Goal: Find specific page/section: Find specific page/section

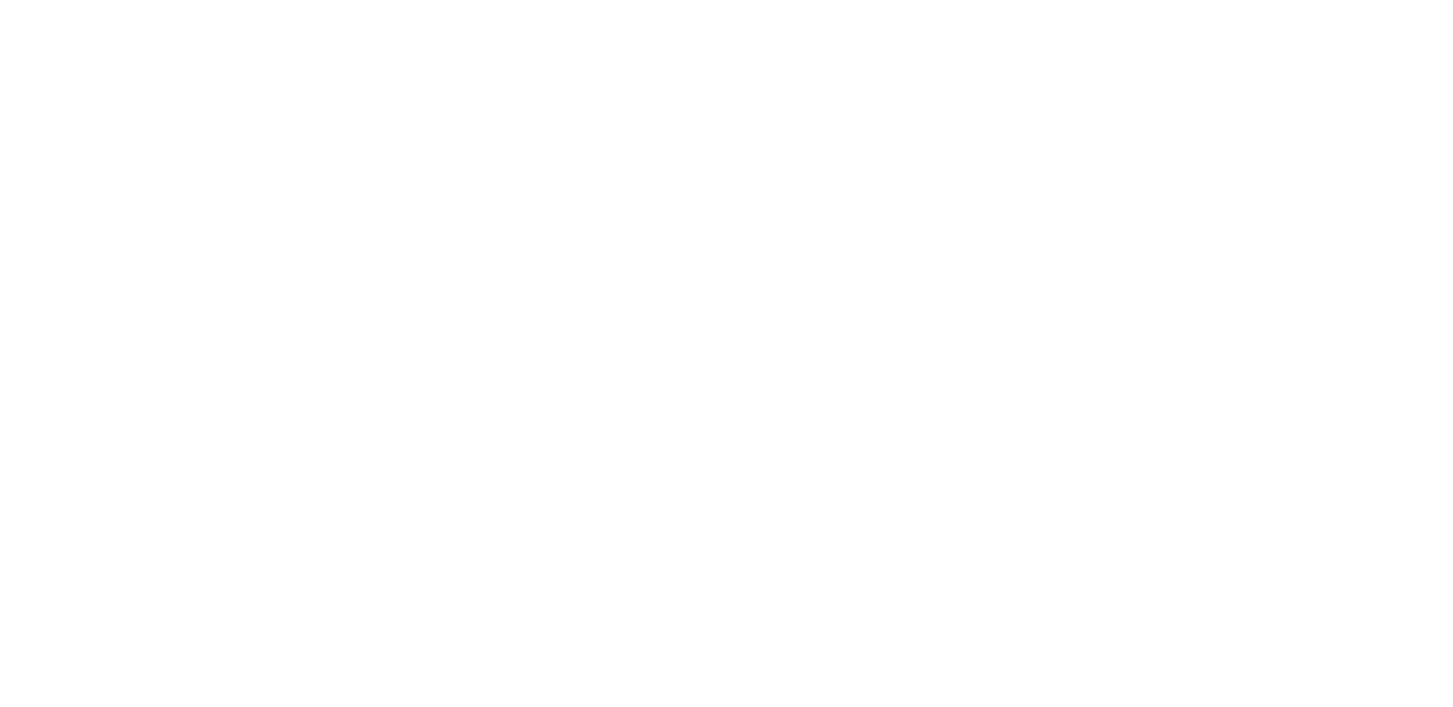
click at [551, 0] on html at bounding box center [726, 0] width 1453 height 0
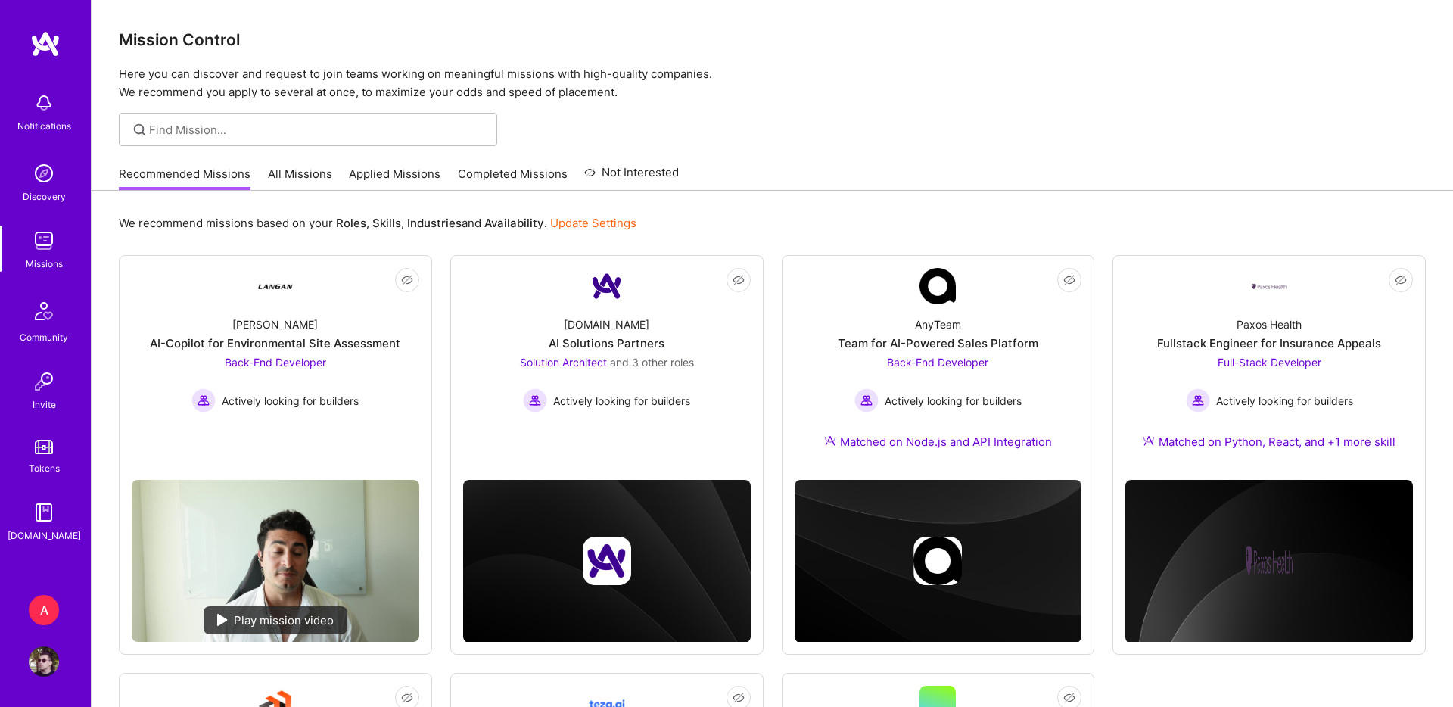
click at [45, 652] on img at bounding box center [44, 661] width 30 height 30
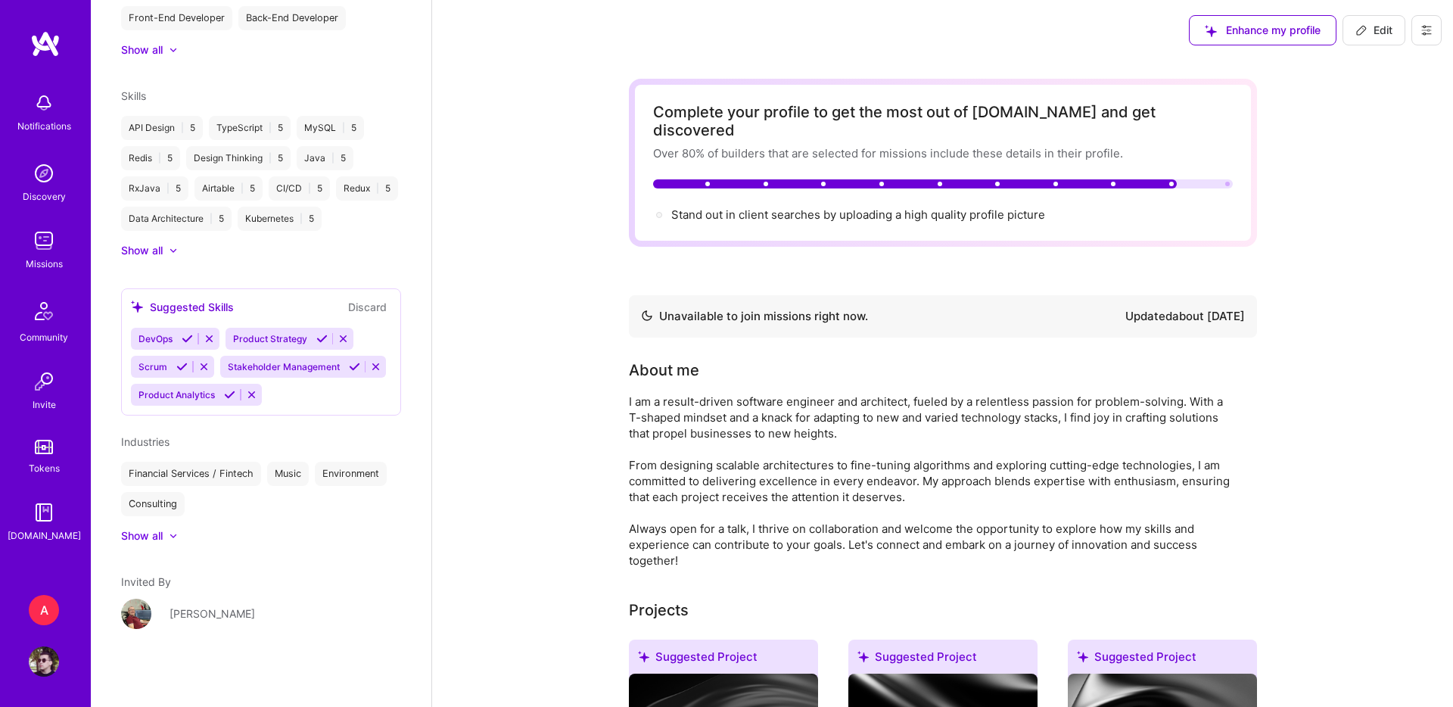
click at [46, 229] on img at bounding box center [44, 240] width 30 height 30
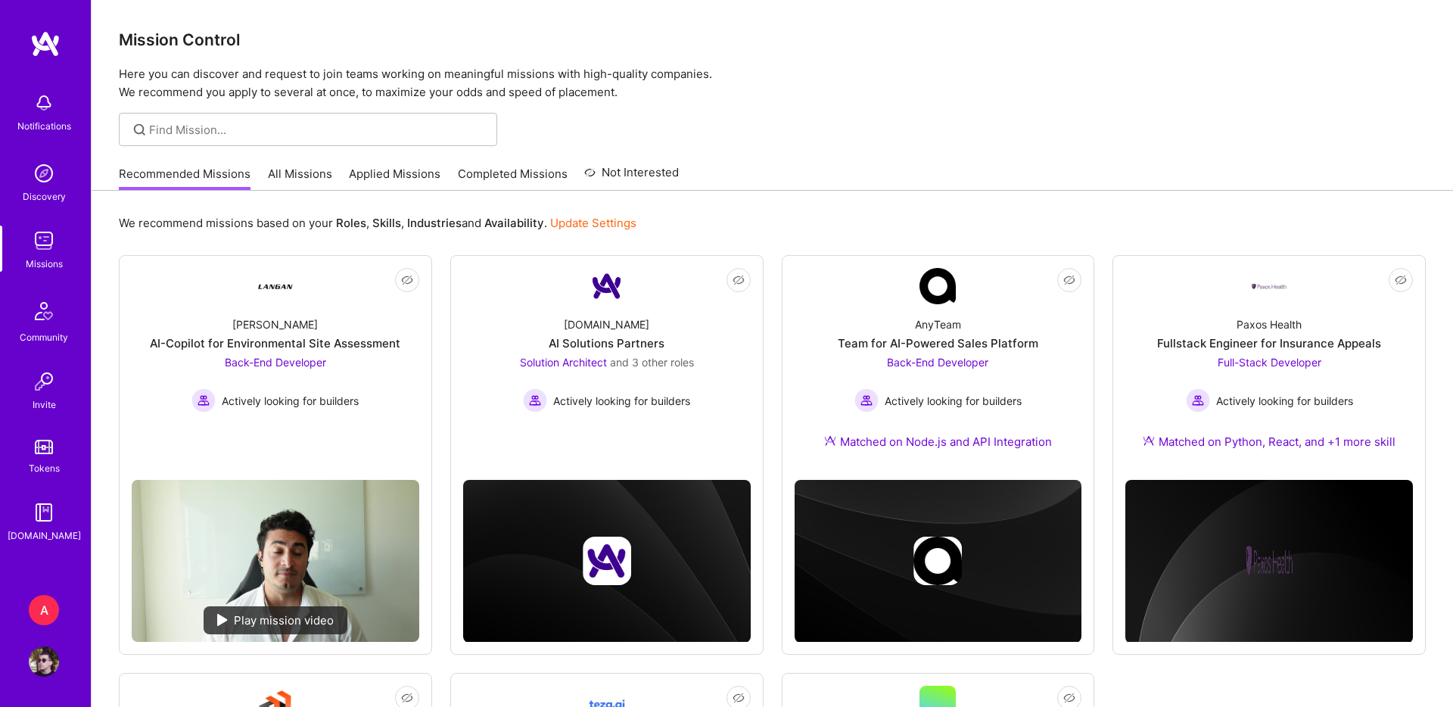
click at [288, 186] on link "All Missions" at bounding box center [300, 178] width 64 height 25
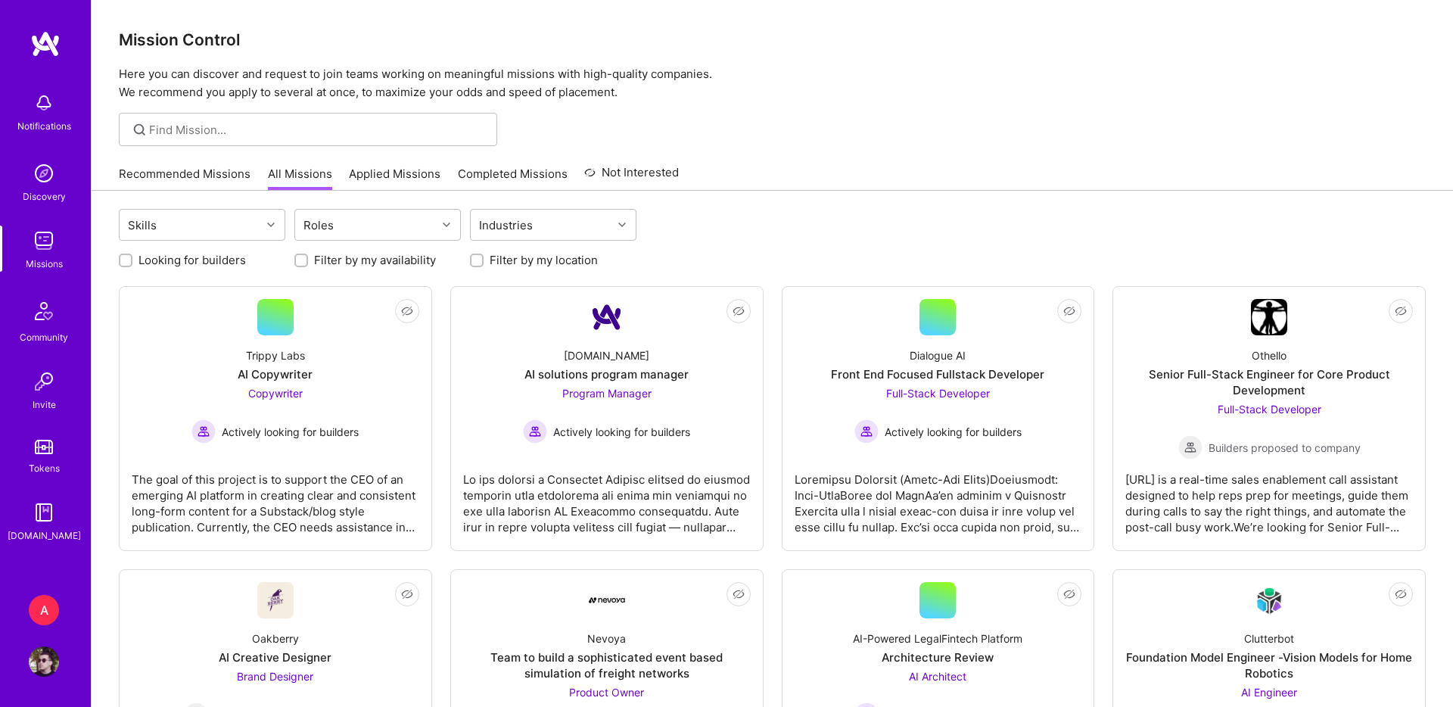
click at [575, 257] on label "Filter by my location" at bounding box center [544, 260] width 108 height 16
click at [484, 257] on input "Filter by my location" at bounding box center [478, 261] width 11 height 11
checkbox input "true"
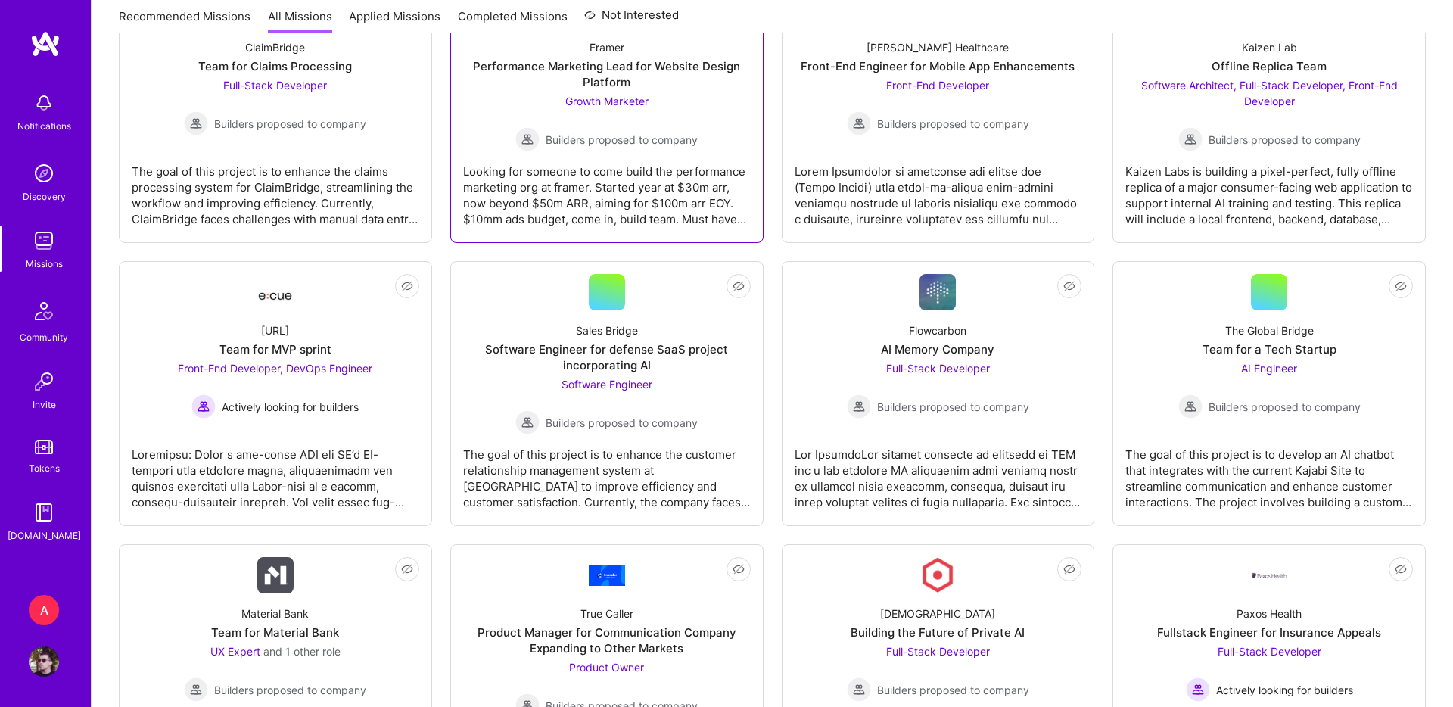
scroll to position [1348, 0]
